Goal: Use online tool/utility: Utilize a website feature to perform a specific function

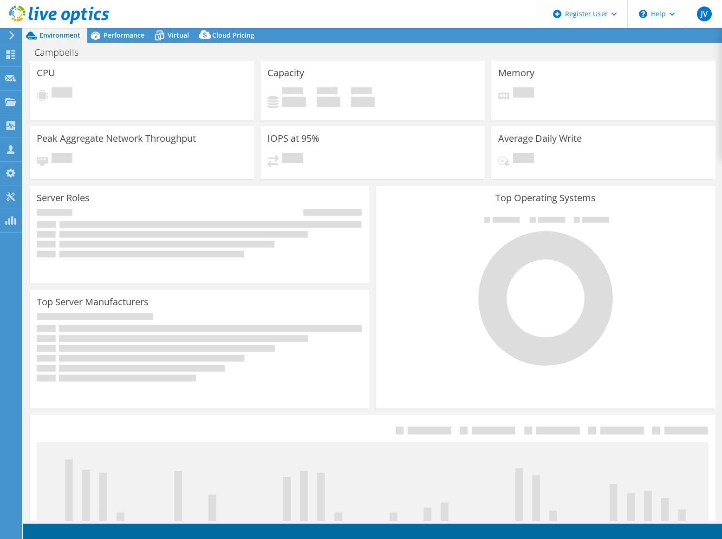
select select "USD"
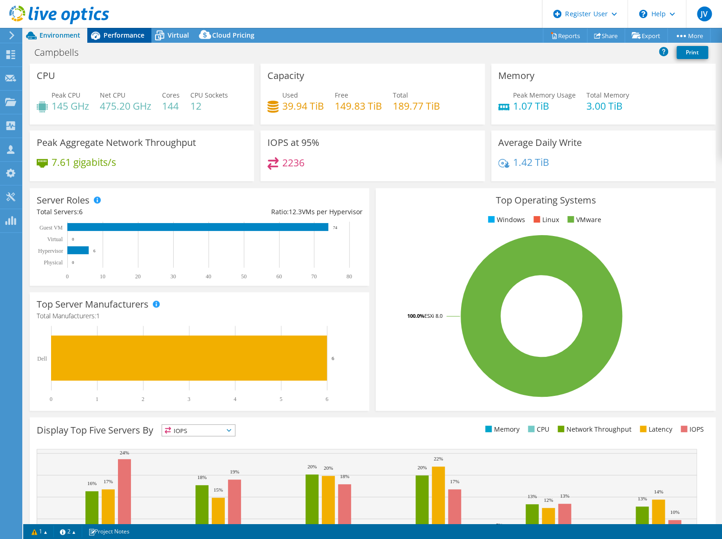
click at [111, 39] on span "Performance" at bounding box center [124, 35] width 41 height 9
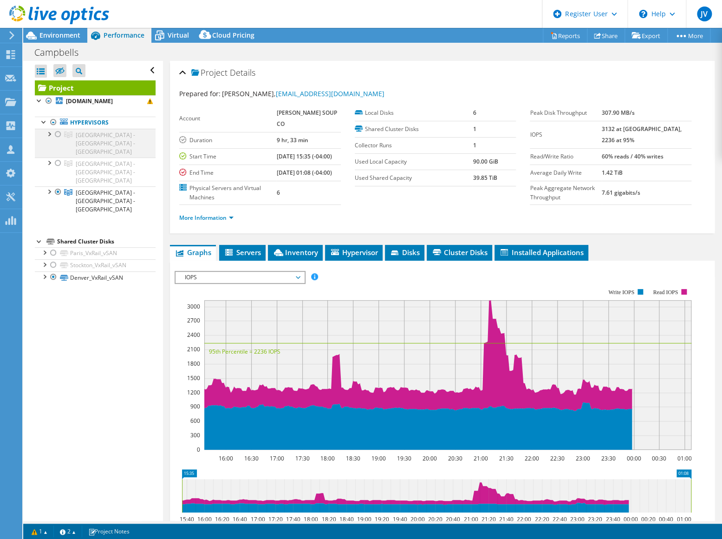
click at [59, 134] on div at bounding box center [57, 134] width 9 height 11
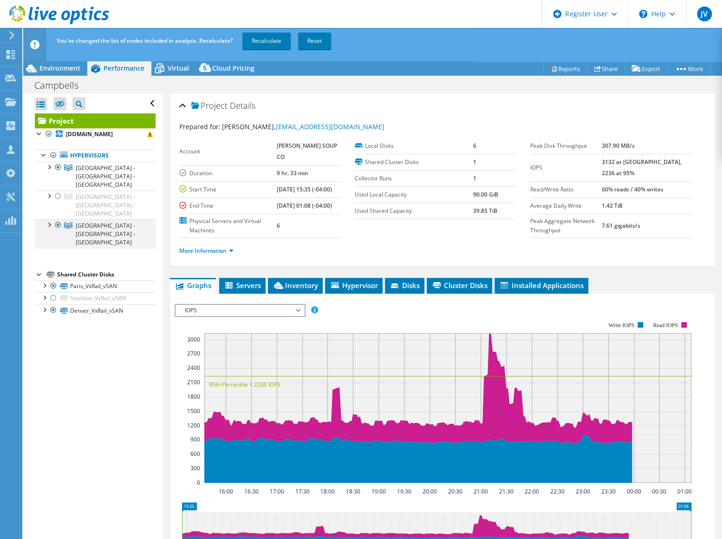
click at [57, 219] on div at bounding box center [57, 224] width 9 height 11
click at [252, 39] on link "Recalculate" at bounding box center [267, 41] width 48 height 17
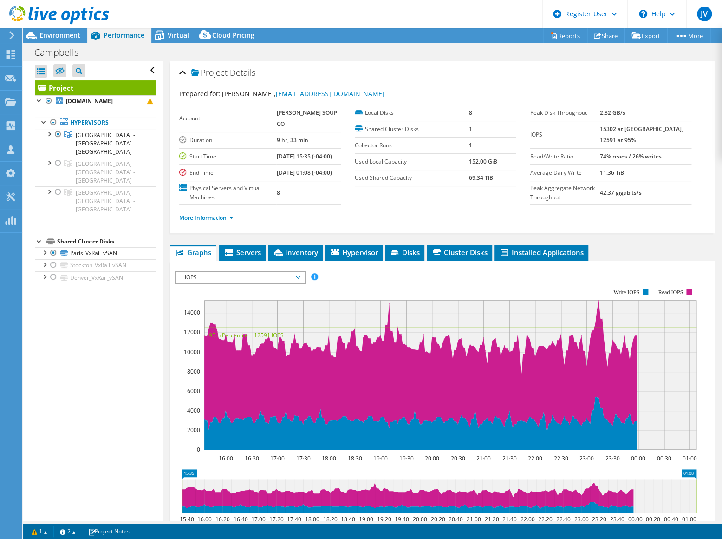
click at [231, 283] on span "IOPS" at bounding box center [239, 277] width 119 height 11
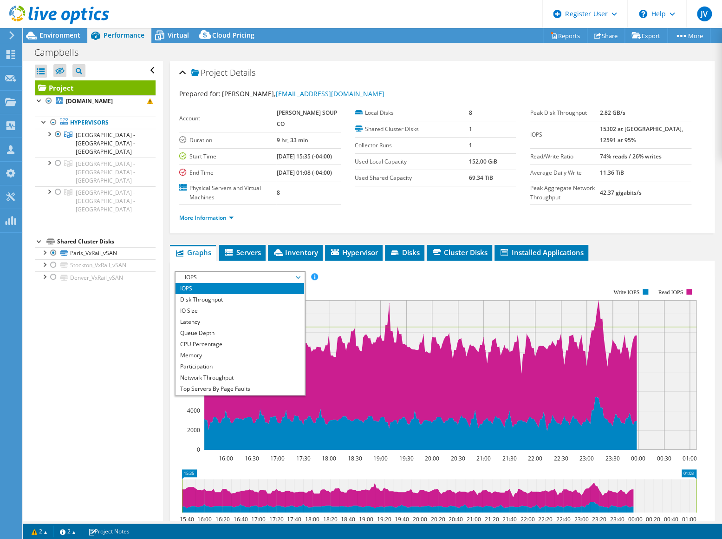
click at [152, 300] on div "Open All Close All Hide Excluded Nodes Project Tree Filter" at bounding box center [92, 291] width 139 height 460
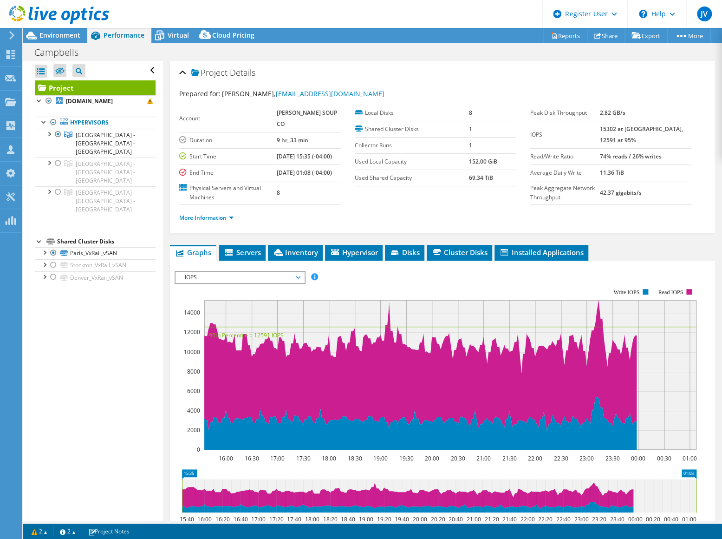
click at [230, 283] on span "IOPS" at bounding box center [239, 277] width 119 height 11
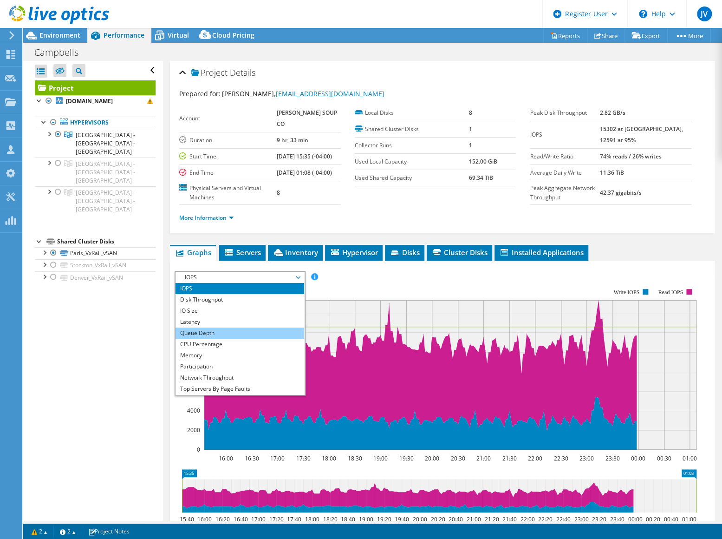
click at [213, 337] on li "Queue Depth" at bounding box center [240, 333] width 129 height 11
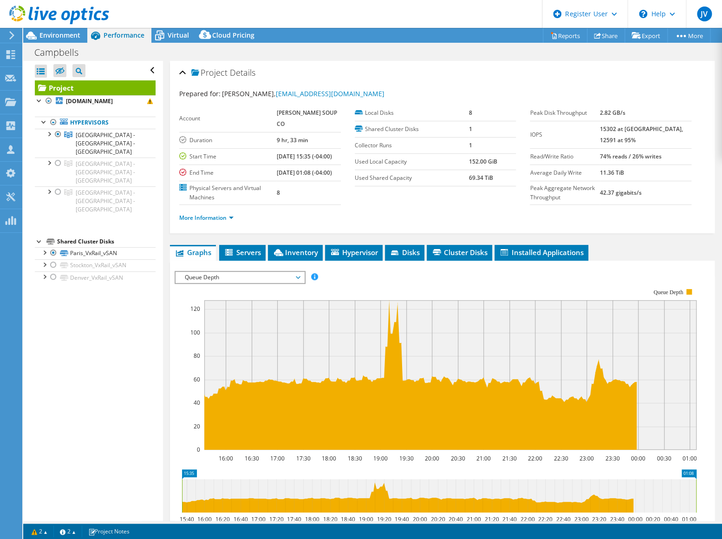
click at [223, 283] on span "Queue Depth" at bounding box center [239, 277] width 119 height 11
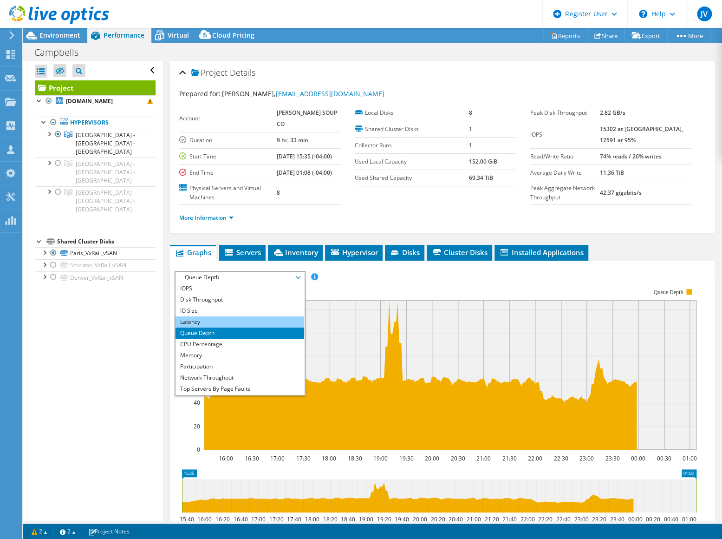
click at [211, 328] on li "Latency" at bounding box center [240, 321] width 129 height 11
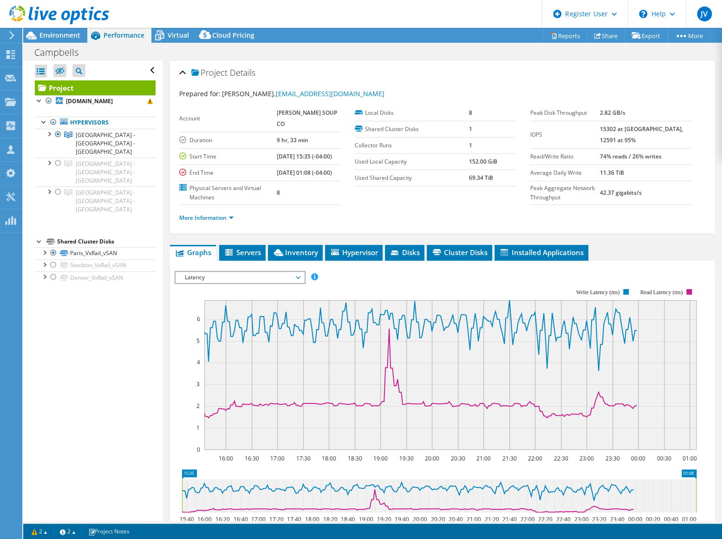
click at [225, 283] on span "Latency" at bounding box center [239, 277] width 119 height 11
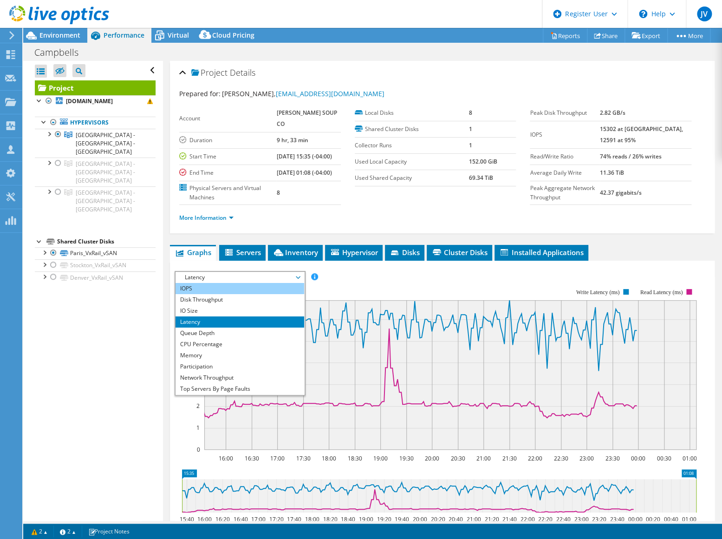
click at [199, 293] on li "IOPS" at bounding box center [240, 288] width 129 height 11
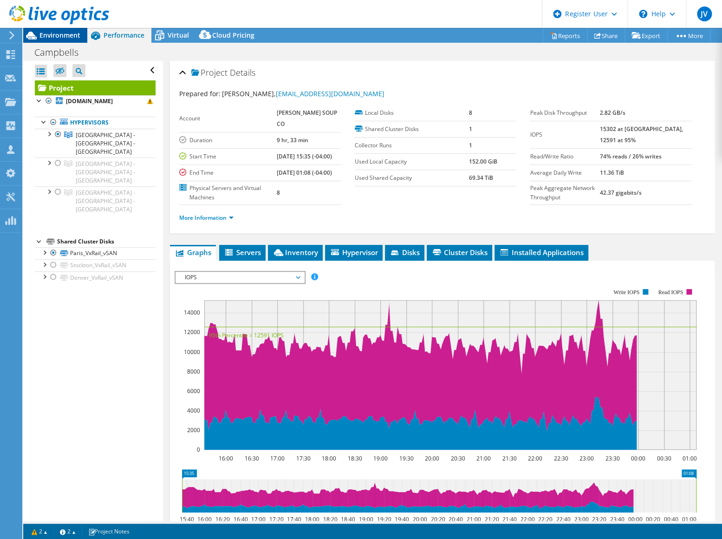
click at [60, 34] on span "Environment" at bounding box center [59, 35] width 41 height 9
